Goal: Task Accomplishment & Management: Manage account settings

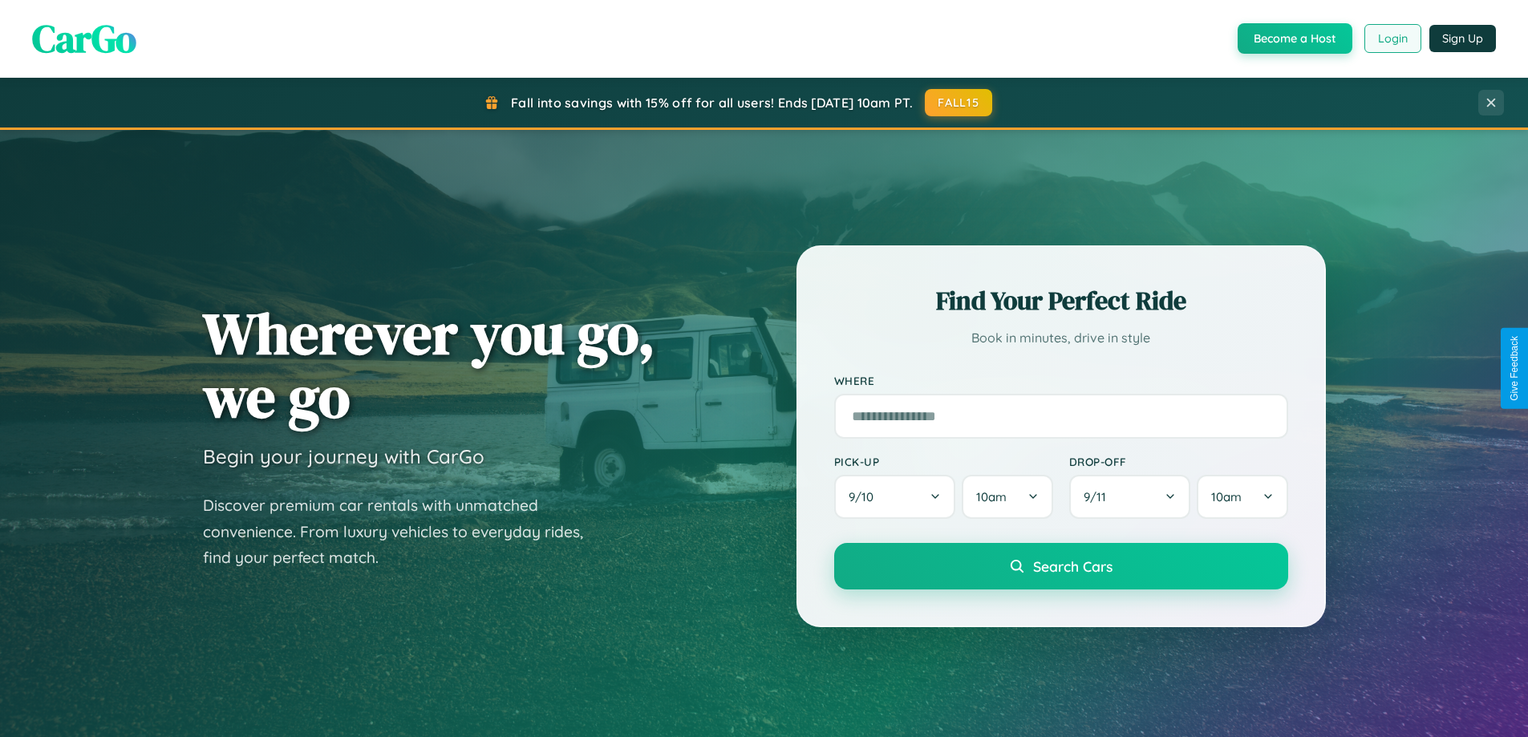
click at [1392, 39] on button "Login" at bounding box center [1393, 38] width 57 height 29
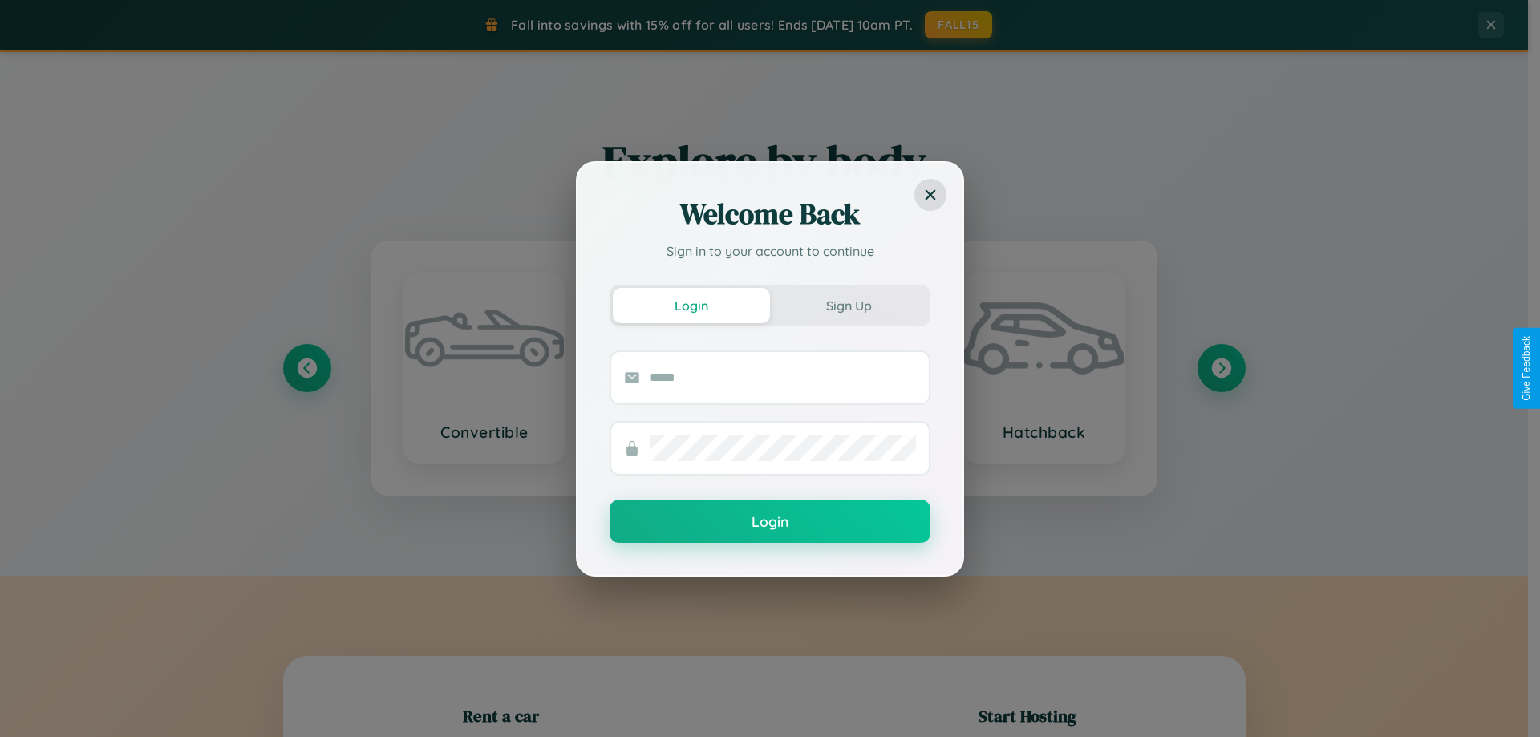
scroll to position [347, 0]
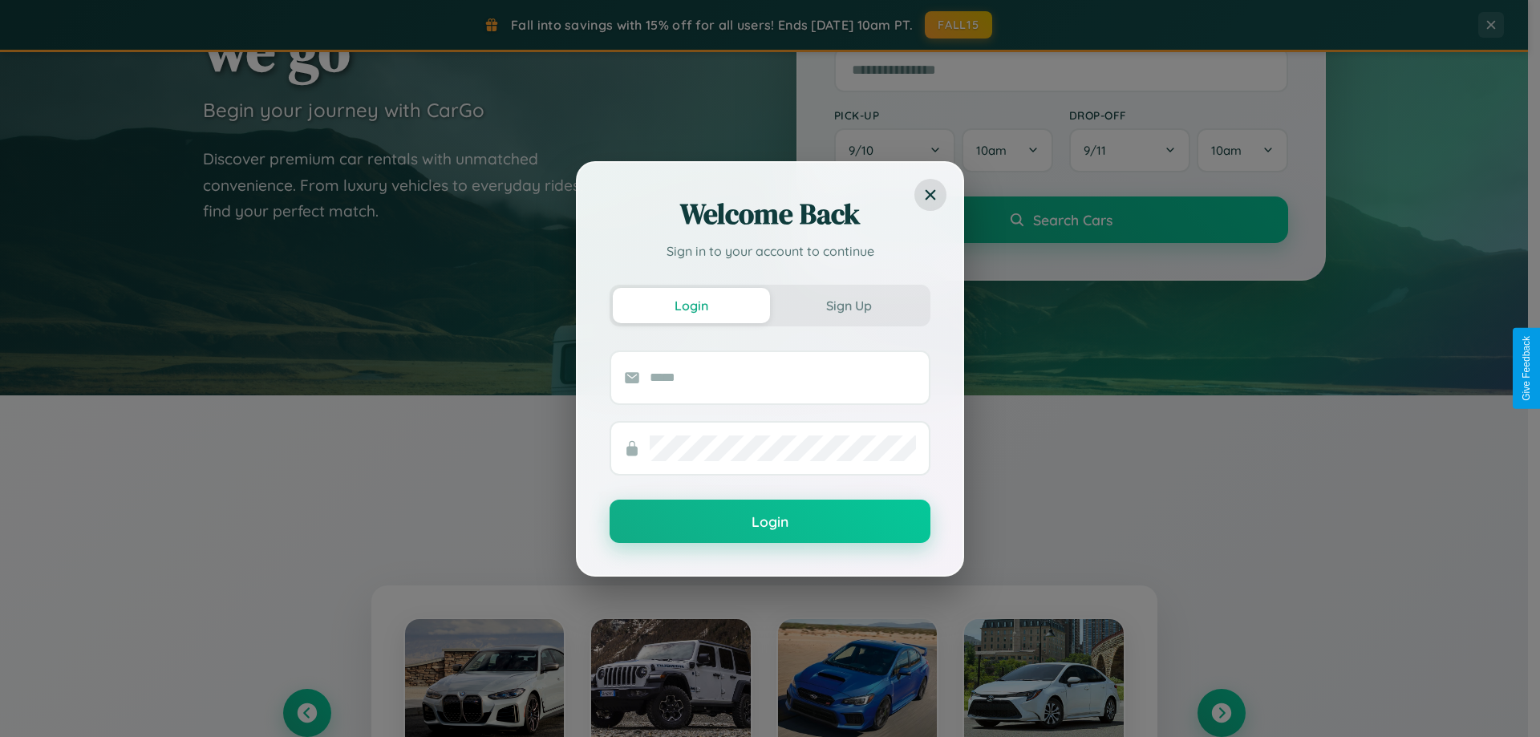
click at [306, 713] on div "Welcome Back Sign in to your account to continue Login Sign Up Login" at bounding box center [770, 368] width 1540 height 737
click at [1221, 713] on div "Welcome Back Sign in to your account to continue Login Sign Up Login" at bounding box center [770, 368] width 1540 height 737
click at [306, 713] on div "Welcome Back Sign in to your account to continue Login Sign Up Login" at bounding box center [770, 368] width 1540 height 737
click at [1221, 713] on div "Welcome Back Sign in to your account to continue Login Sign Up Login" at bounding box center [770, 368] width 1540 height 737
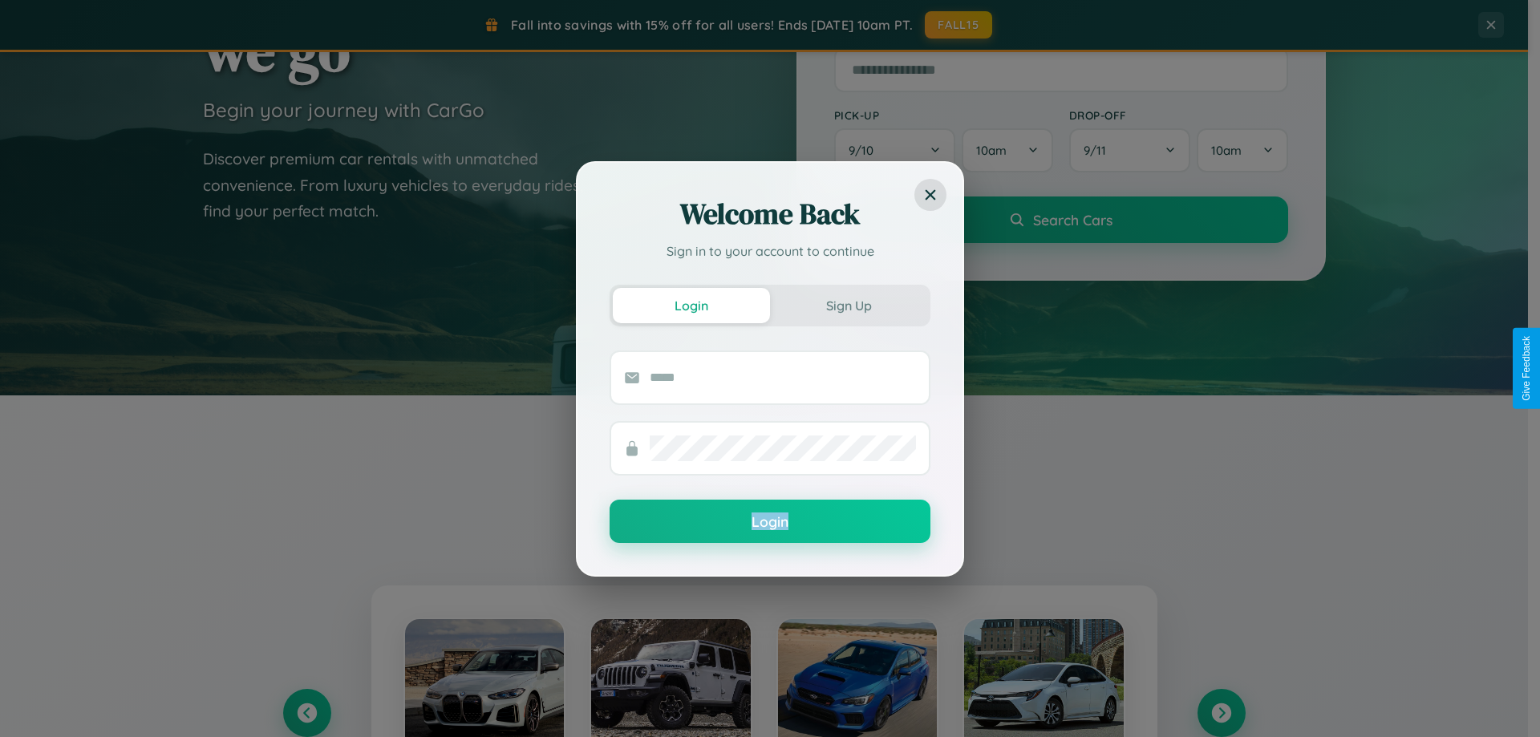
click at [1221, 713] on div "Welcome Back Sign in to your account to continue Login Sign Up Login" at bounding box center [770, 368] width 1540 height 737
click at [306, 713] on div "Welcome Back Sign in to your account to continue Login Sign Up Login" at bounding box center [770, 368] width 1540 height 737
click at [1221, 713] on div "Welcome Back Sign in to your account to continue Login Sign Up Login" at bounding box center [770, 368] width 1540 height 737
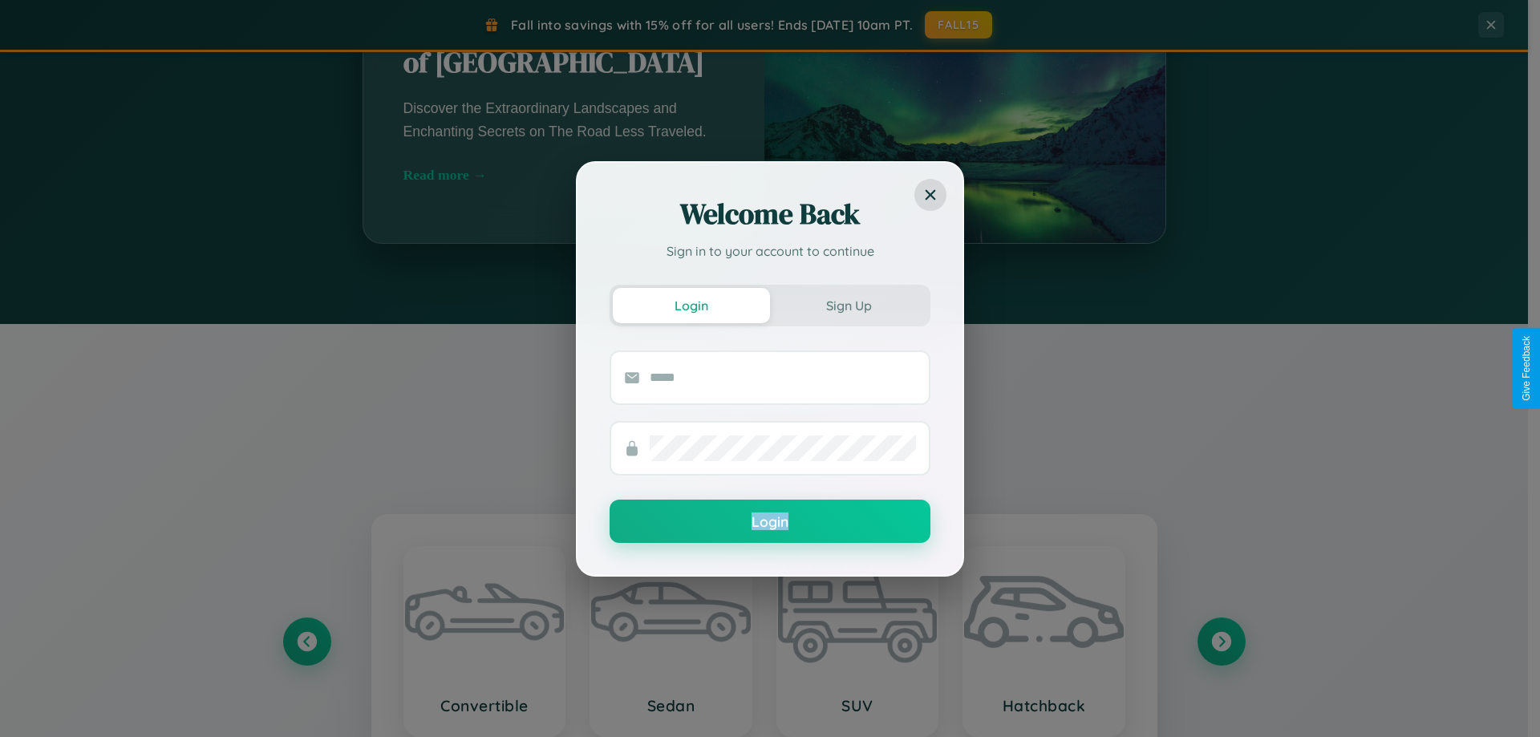
click at [671, 642] on div "Welcome Back Sign in to your account to continue Login Sign Up Login" at bounding box center [770, 368] width 1540 height 737
